Goal: Transaction & Acquisition: Obtain resource

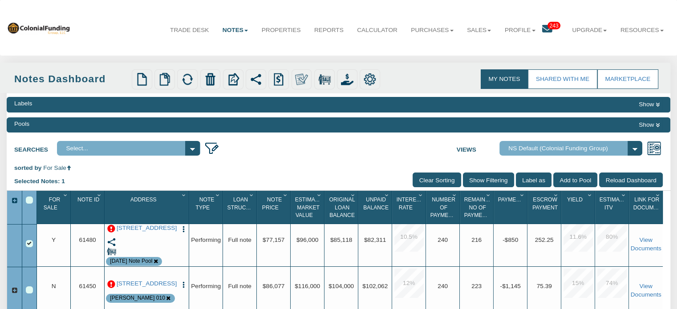
click at [443, 8] on li "Purchases Offers Orders" at bounding box center [432, 24] width 56 height 35
click at [549, 24] on span "243" at bounding box center [554, 26] width 13 height 8
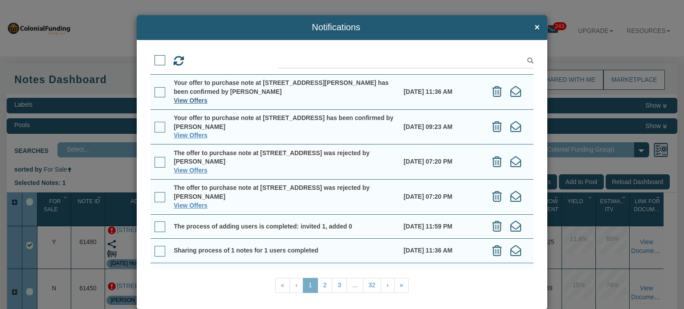
click at [183, 102] on link "View Offers" at bounding box center [191, 100] width 34 height 7
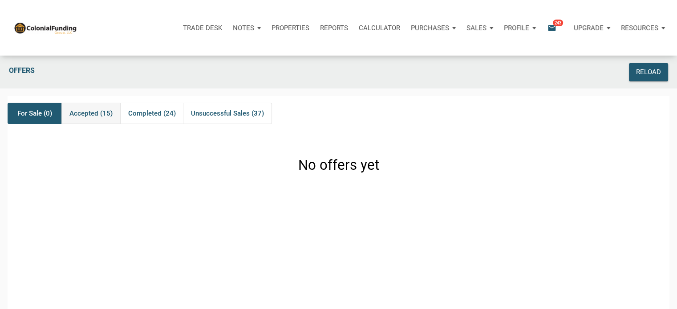
click at [88, 113] on span "Accepted (15)" at bounding box center [90, 113] width 43 height 11
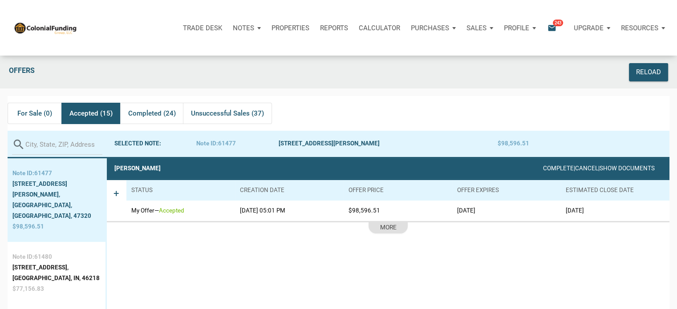
click at [619, 167] on link "Show Documents" at bounding box center [628, 168] width 54 height 7
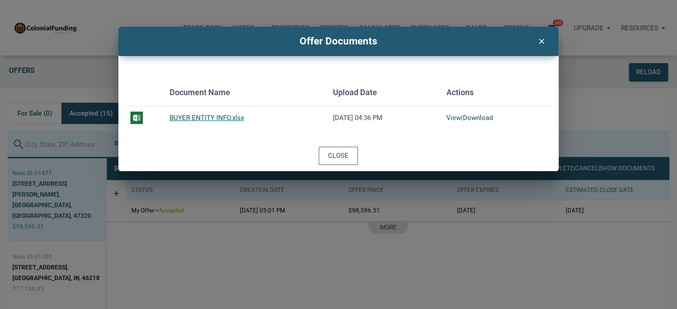
click at [471, 114] on link "Download" at bounding box center [478, 118] width 30 height 8
